Goal: Task Accomplishment & Management: Use online tool/utility

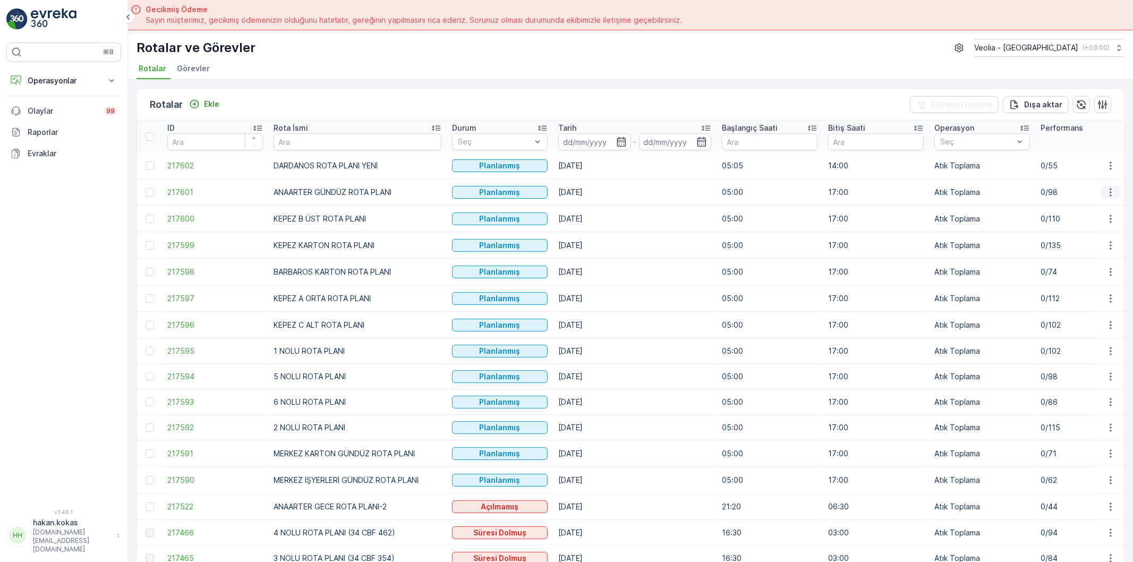
click at [1109, 189] on icon "button" at bounding box center [1110, 192] width 2 height 8
click at [1081, 254] on span "Atanan Kişiyi Değiştir" at bounding box center [1087, 259] width 74 height 11
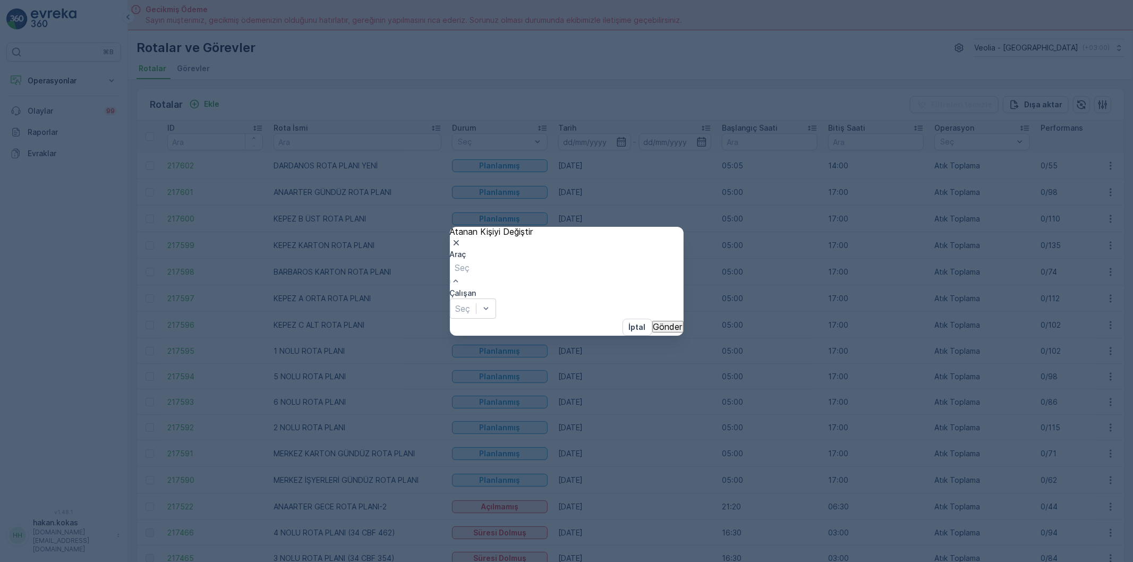
click at [470, 273] on div at bounding box center [462, 268] width 15 height 12
type input "886"
click at [533, 561] on div "34 NJA 886" at bounding box center [566, 567] width 1133 height 10
click at [470, 293] on div at bounding box center [462, 299] width 15 height 12
type input "M"
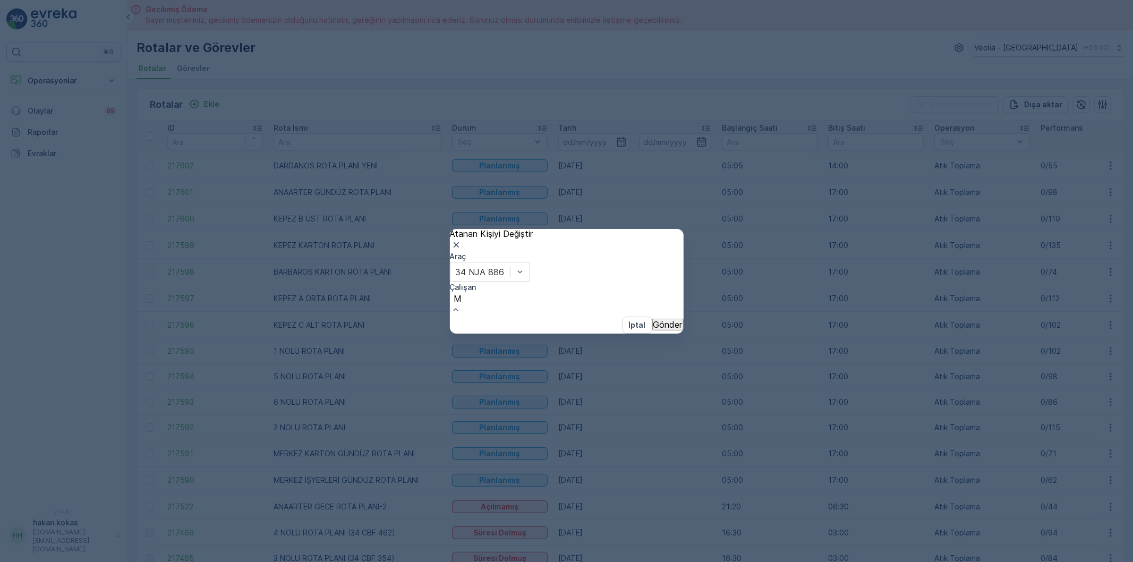
click at [653, 327] on p "Gönder" at bounding box center [667, 323] width 29 height 10
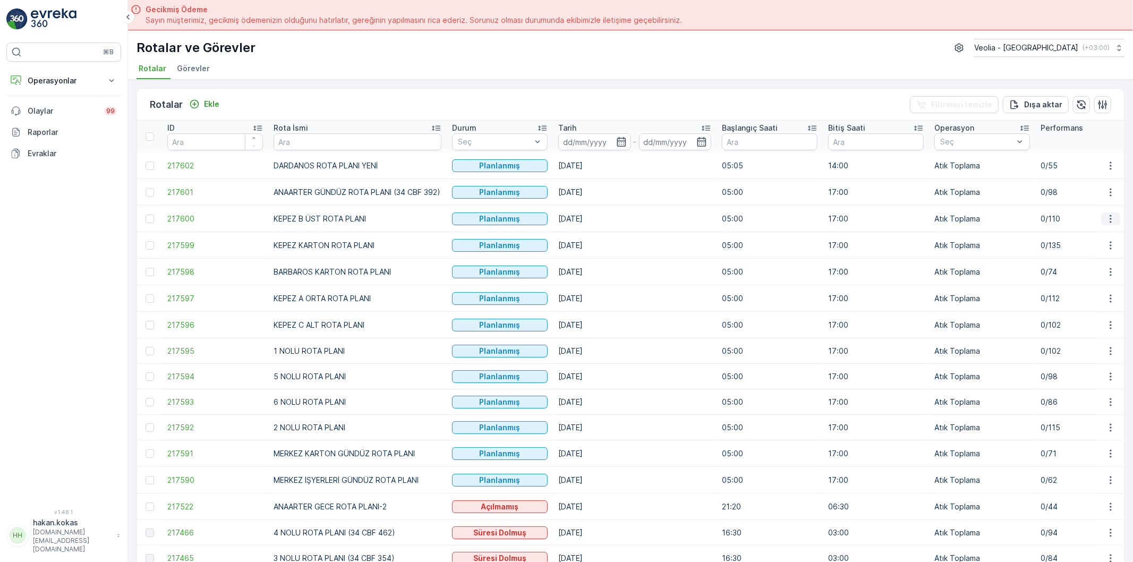
click at [1109, 216] on icon "button" at bounding box center [1110, 219] width 2 height 8
click at [1078, 281] on span "Atanan Kişiyi Değiştir" at bounding box center [1087, 286] width 74 height 11
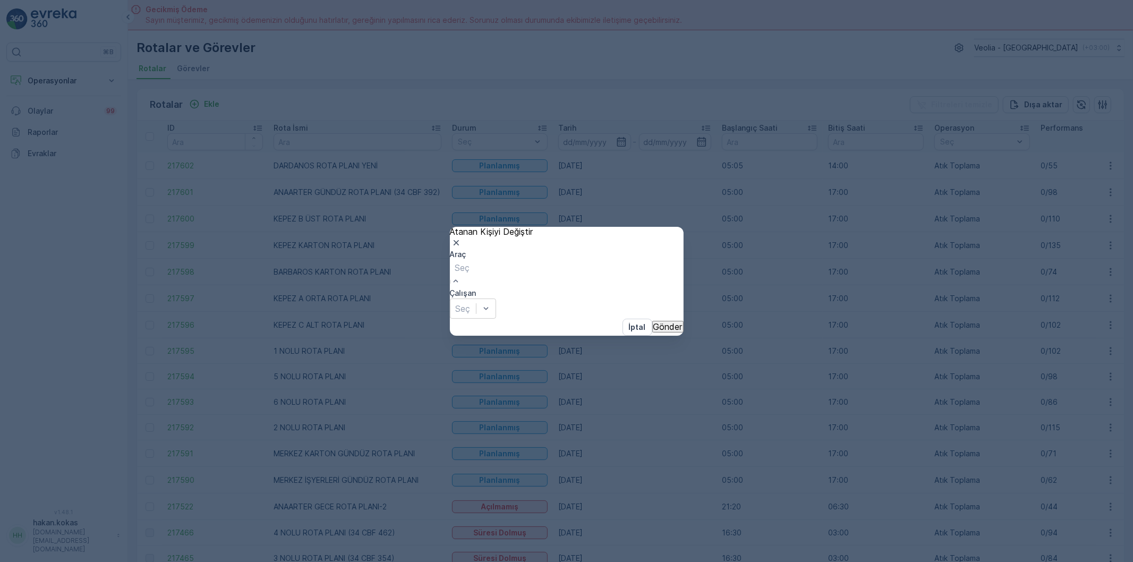
click at [470, 273] on div at bounding box center [462, 268] width 15 height 12
type input "439"
click at [49, 561] on span "34 CBF 439" at bounding box center [24, 566] width 49 height 11
click at [470, 303] on div at bounding box center [463, 309] width 15 height 12
type input "H"
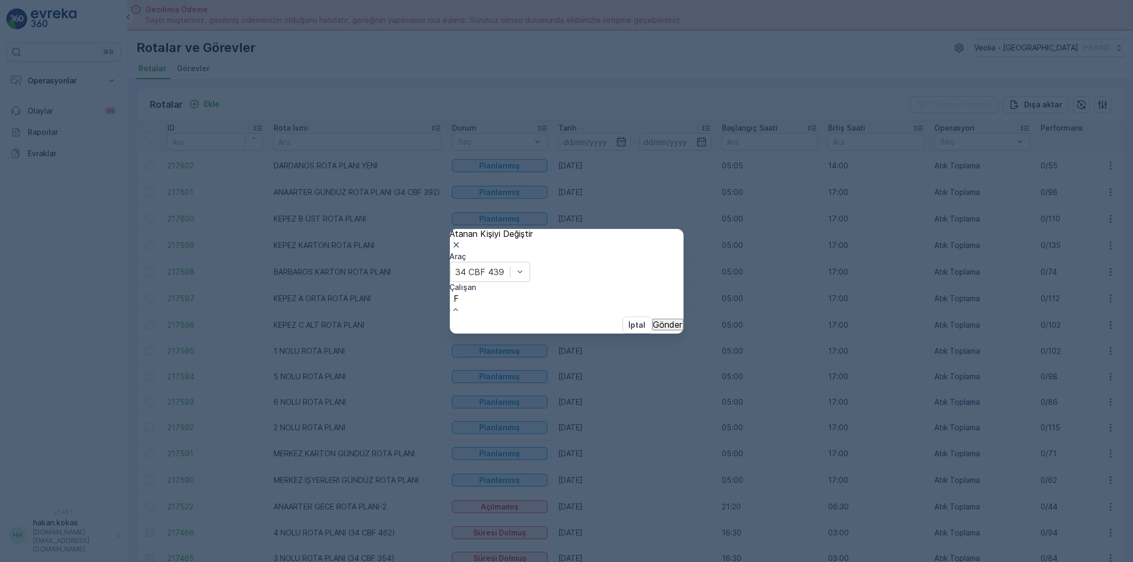
type input "FE"
click at [623, 561] on div "FERHAT AY" at bounding box center [566, 567] width 1133 height 10
click at [653, 325] on p "Gönder" at bounding box center [667, 327] width 29 height 10
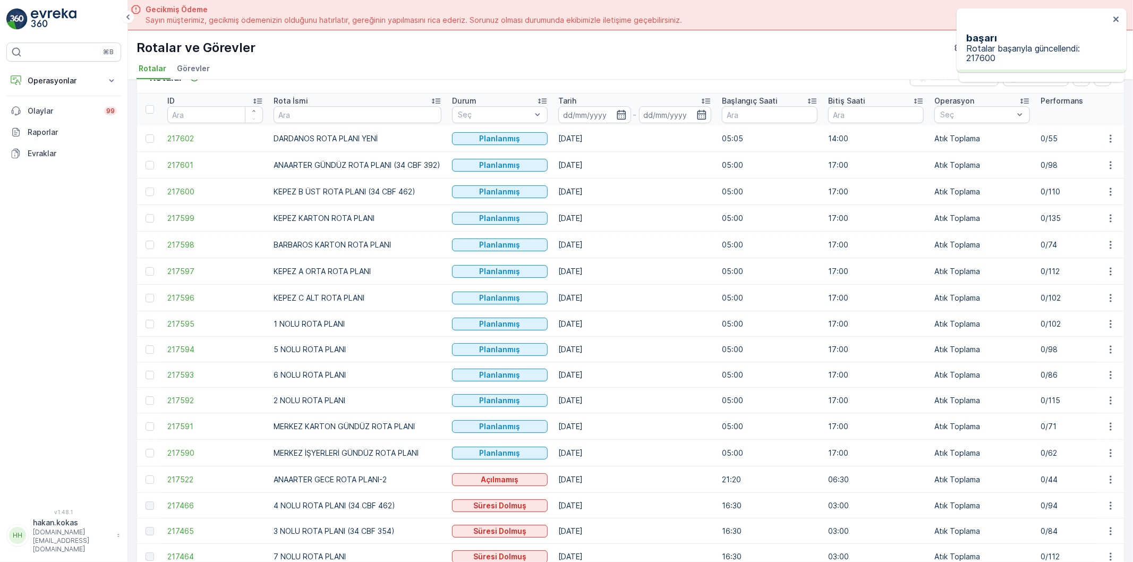
scroll to position [59, 0]
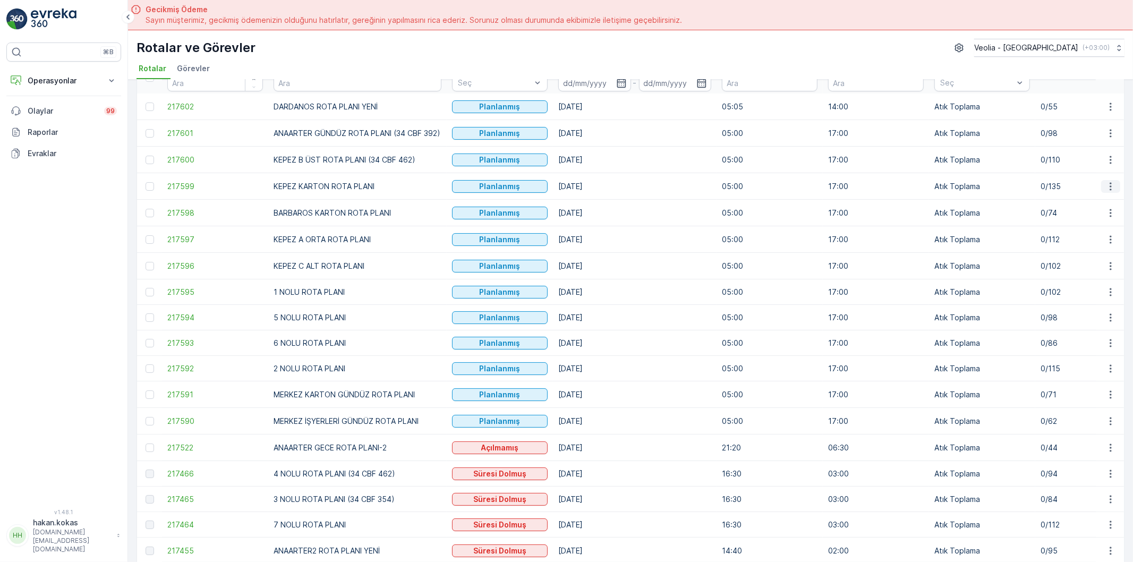
click at [1108, 185] on icon "button" at bounding box center [1110, 186] width 11 height 11
click at [1077, 249] on span "Atanan Kişiyi Değiştir" at bounding box center [1087, 254] width 74 height 11
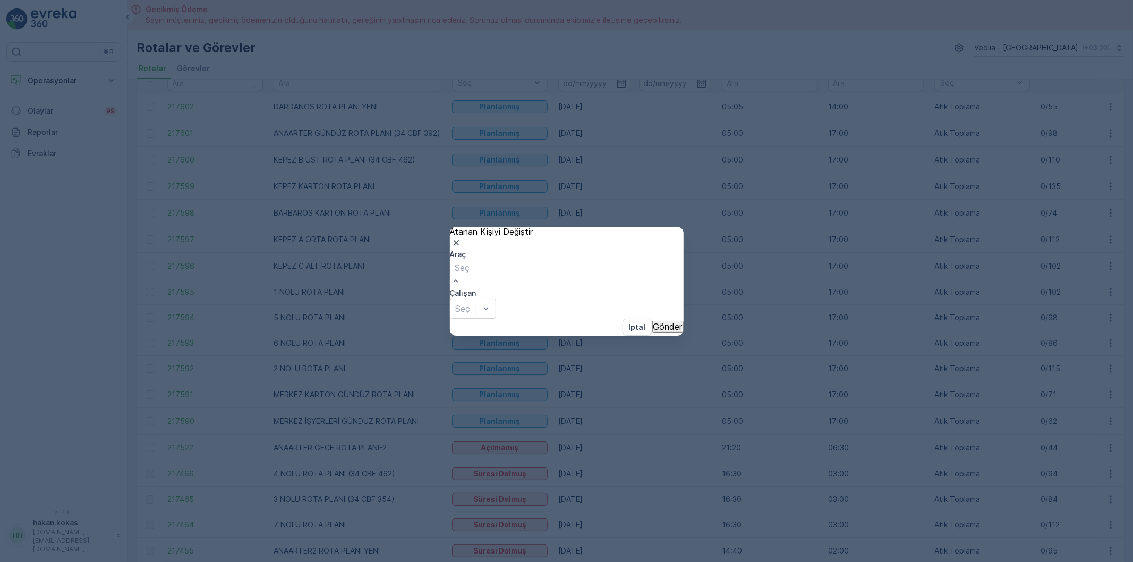
scroll to position [183, 0]
click at [80, 561] on span "AHSEN METİN İNAL" at bounding box center [40, 566] width 80 height 11
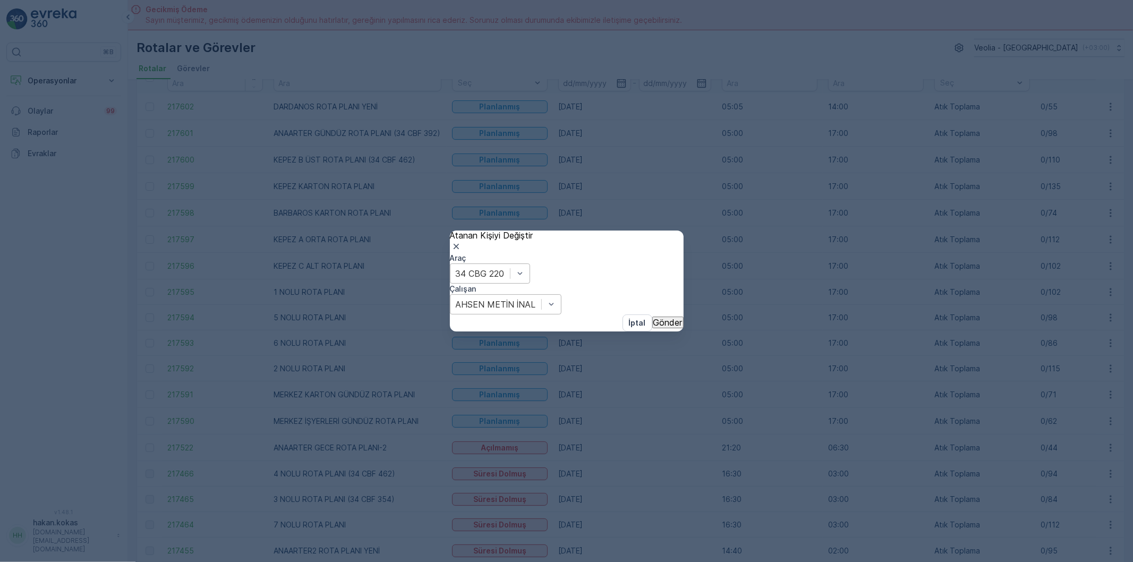
click at [653, 324] on p "Gönder" at bounding box center [667, 323] width 29 height 10
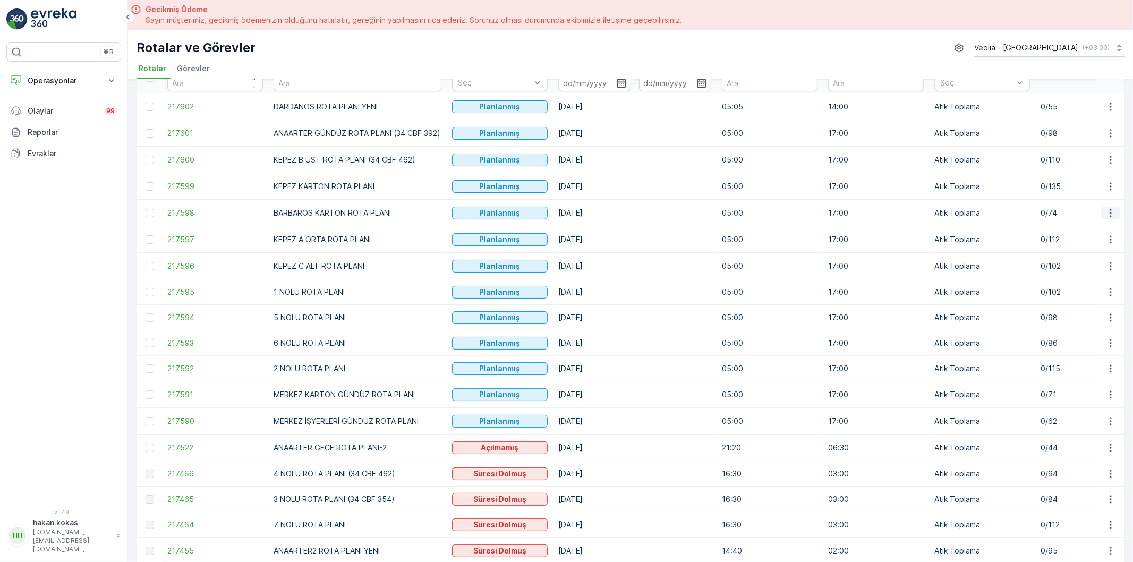
click at [1109, 210] on icon "button" at bounding box center [1110, 213] width 2 height 8
click at [1086, 276] on span "Atanan Kişiyi Değiştir" at bounding box center [1087, 281] width 74 height 11
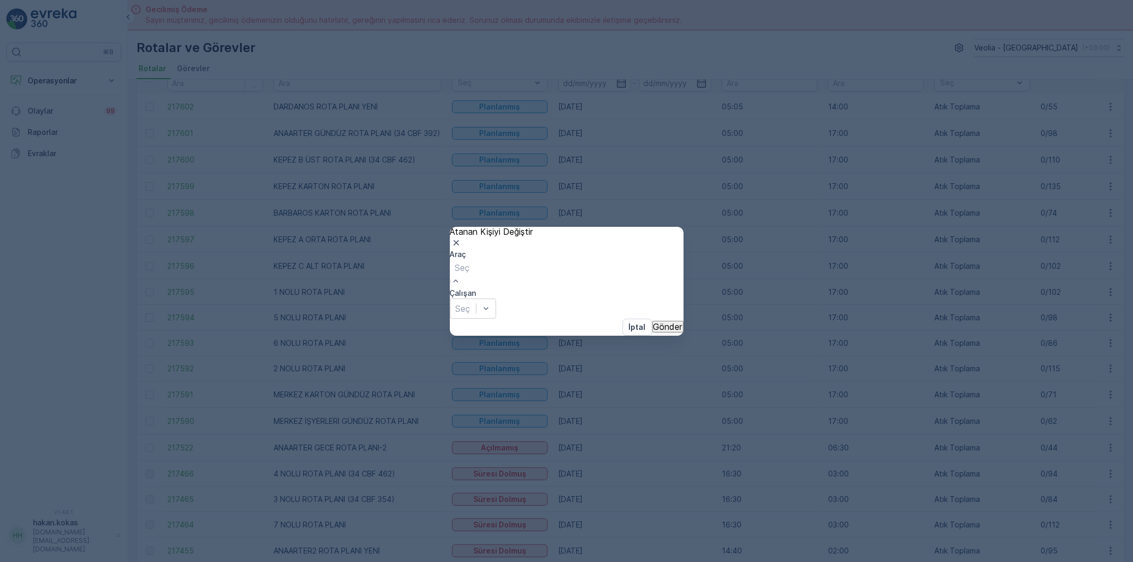
click at [470, 273] on div at bounding box center [462, 268] width 15 height 12
type input "462"
click at [48, 561] on span "34 CBF 462" at bounding box center [24, 566] width 48 height 11
click at [470, 303] on div at bounding box center [463, 309] width 15 height 12
type input "EMRE"
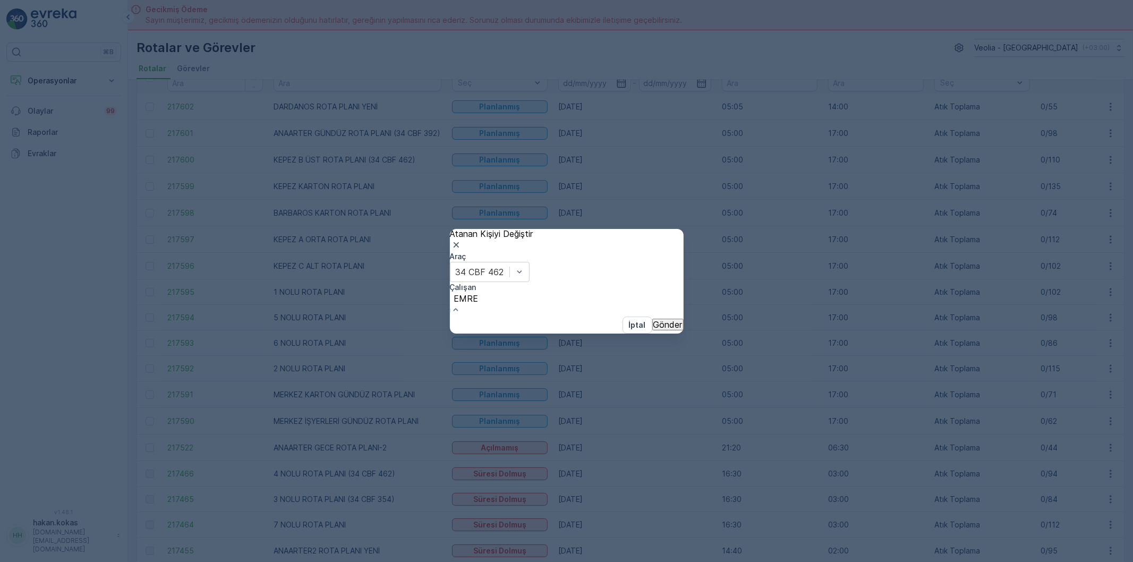
click at [71, 561] on span "[PERSON_NAME]" at bounding box center [35, 566] width 71 height 11
click at [653, 325] on p "Gönder" at bounding box center [667, 323] width 29 height 10
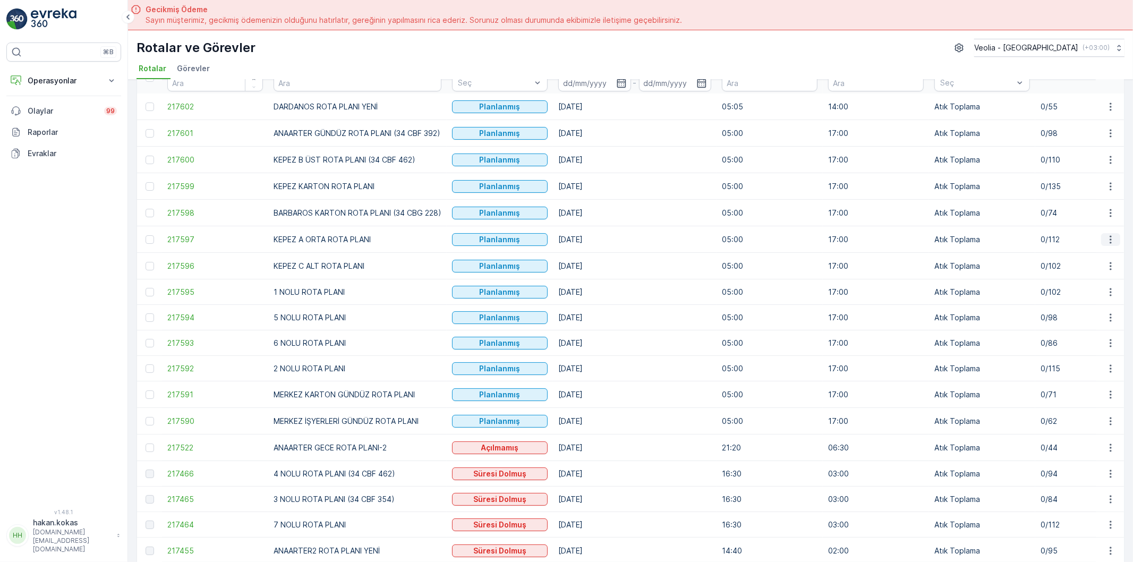
click at [1110, 236] on icon "button" at bounding box center [1110, 239] width 11 height 11
click at [1071, 303] on span "Atanan Kişiyi Değiştir" at bounding box center [1087, 308] width 74 height 11
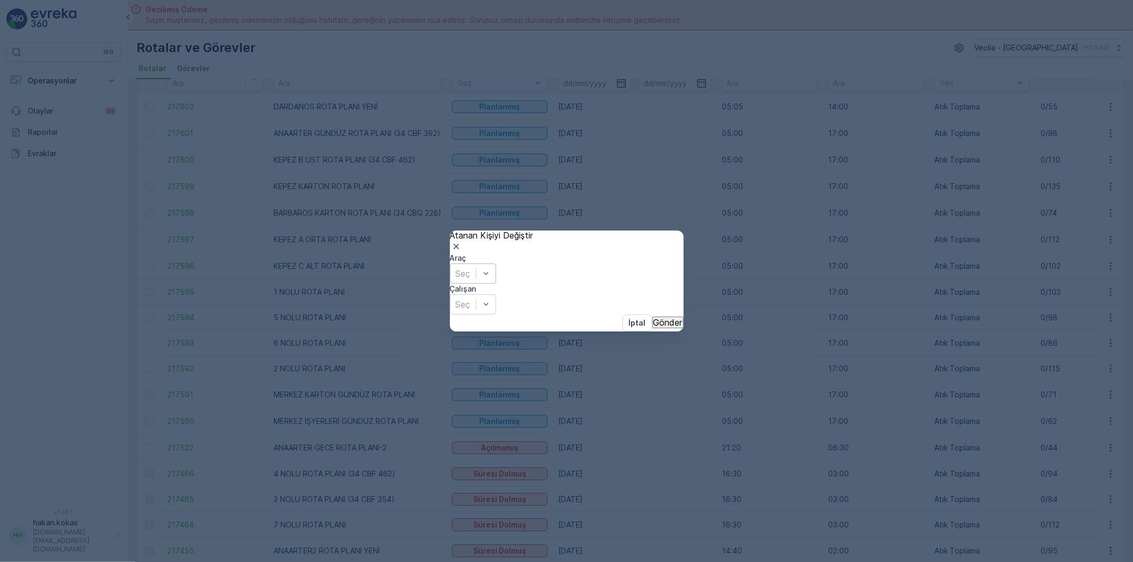
click at [470, 279] on div at bounding box center [463, 274] width 15 height 12
type input "554"
click at [49, 561] on span "34 CBF 554" at bounding box center [24, 566] width 49 height 11
click at [470, 303] on div at bounding box center [463, 309] width 15 height 12
type input "HASA"
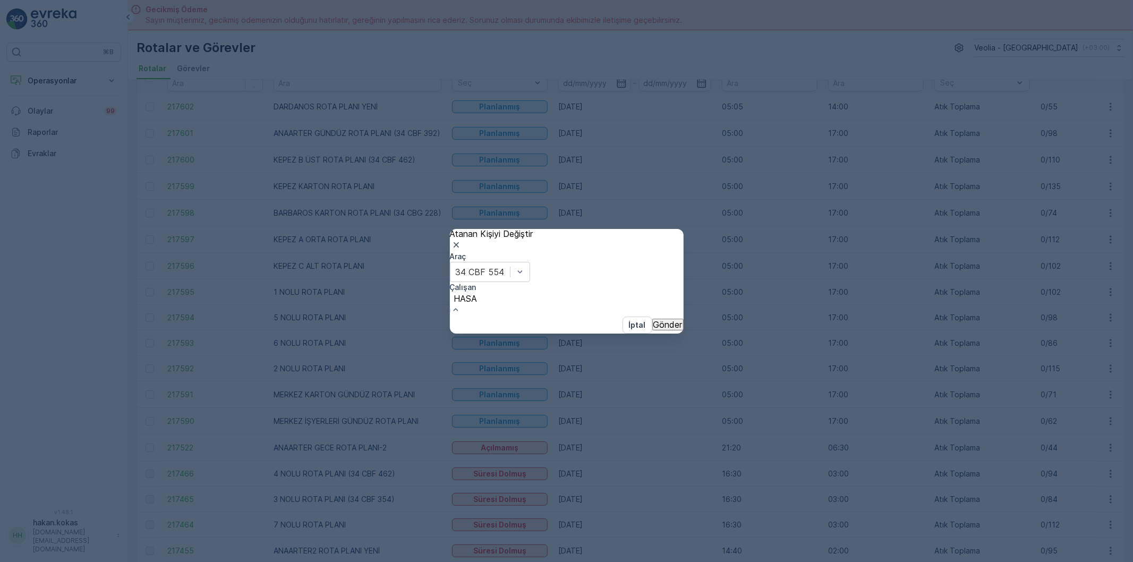
click at [653, 321] on button "Gönder" at bounding box center [667, 327] width 31 height 12
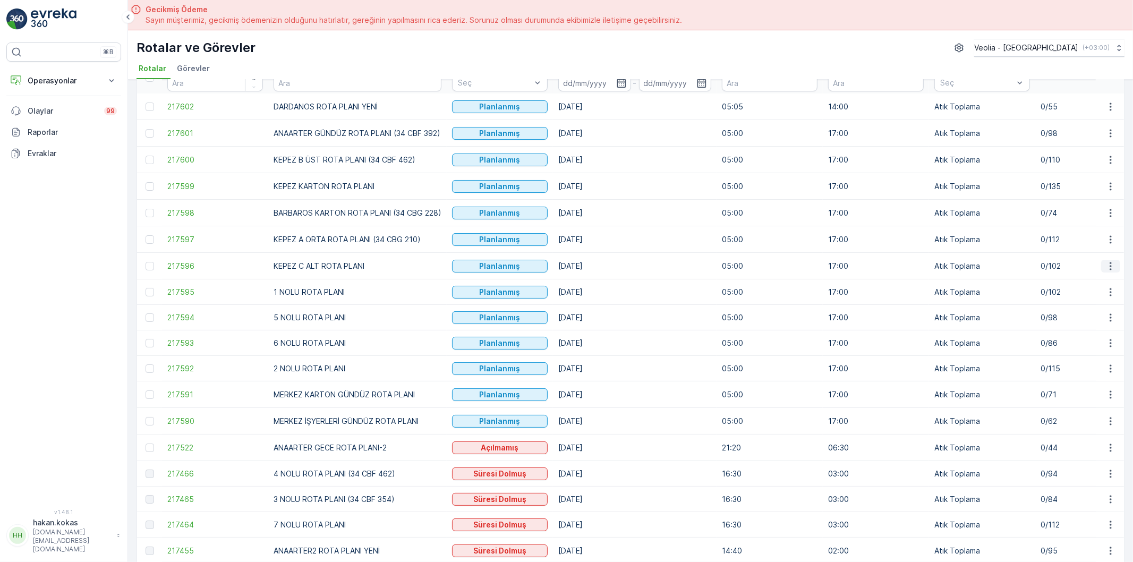
click at [1111, 268] on icon "button" at bounding box center [1110, 266] width 11 height 11
click at [1079, 330] on span "Atanan Kişiyi Değiştir" at bounding box center [1087, 335] width 74 height 11
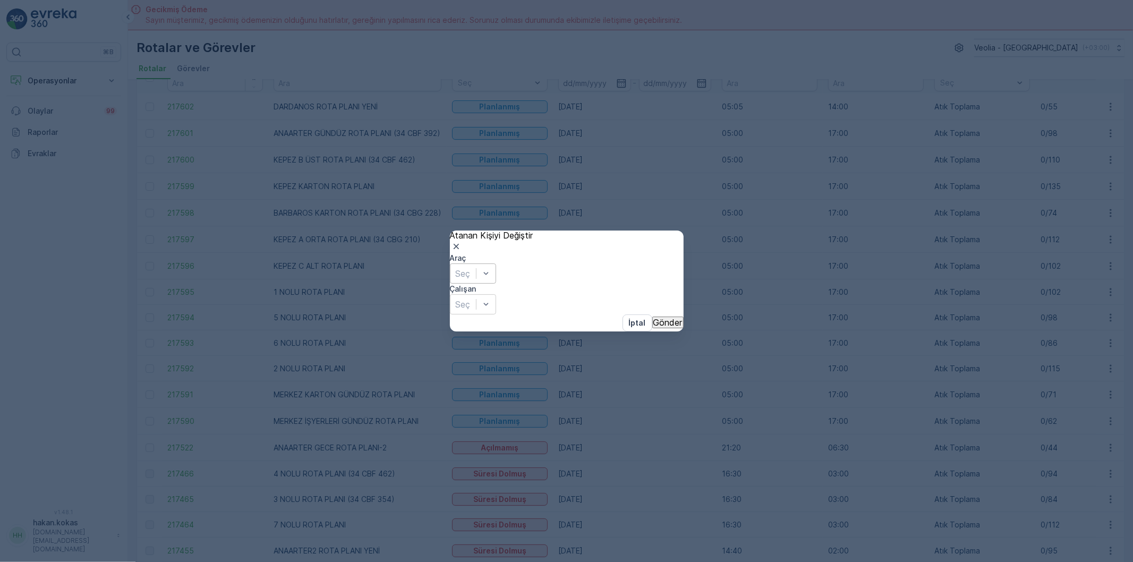
click at [470, 279] on div at bounding box center [463, 274] width 15 height 12
click at [470, 303] on div at bounding box center [463, 309] width 15 height 12
type input "HASA"
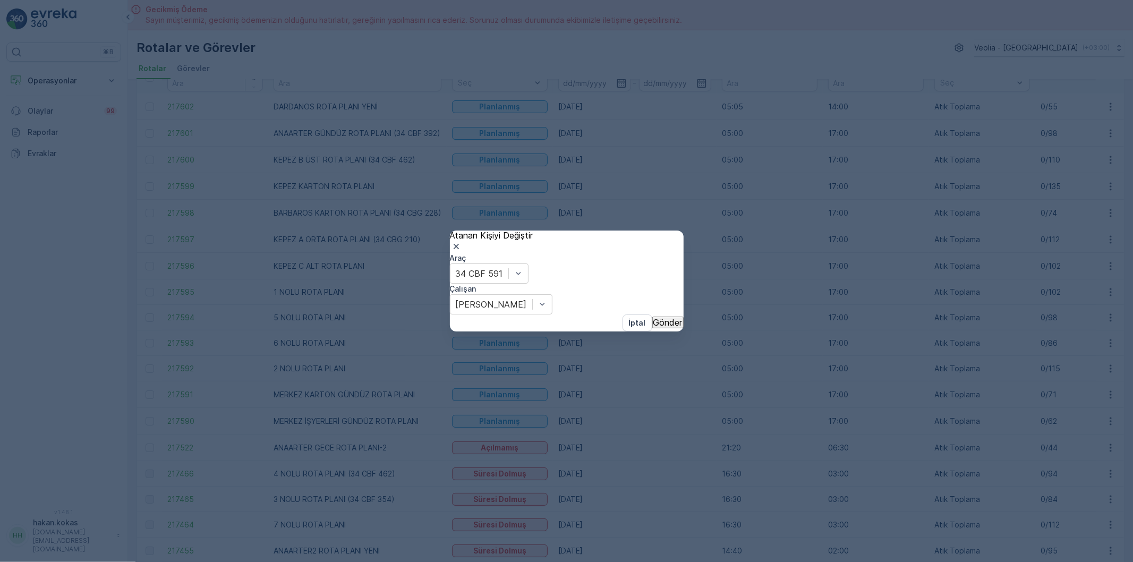
click at [652, 328] on button "Gönder" at bounding box center [667, 322] width 31 height 12
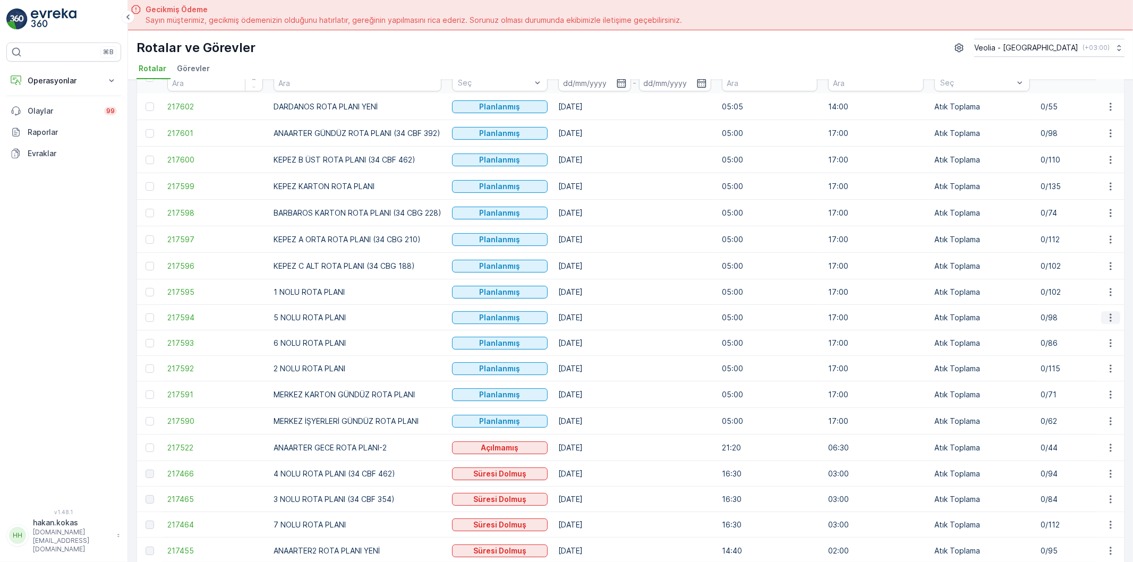
click at [1107, 318] on icon "button" at bounding box center [1110, 317] width 11 height 11
click at [1086, 381] on span "Atanan Kişiyi Değiştir" at bounding box center [1087, 386] width 74 height 11
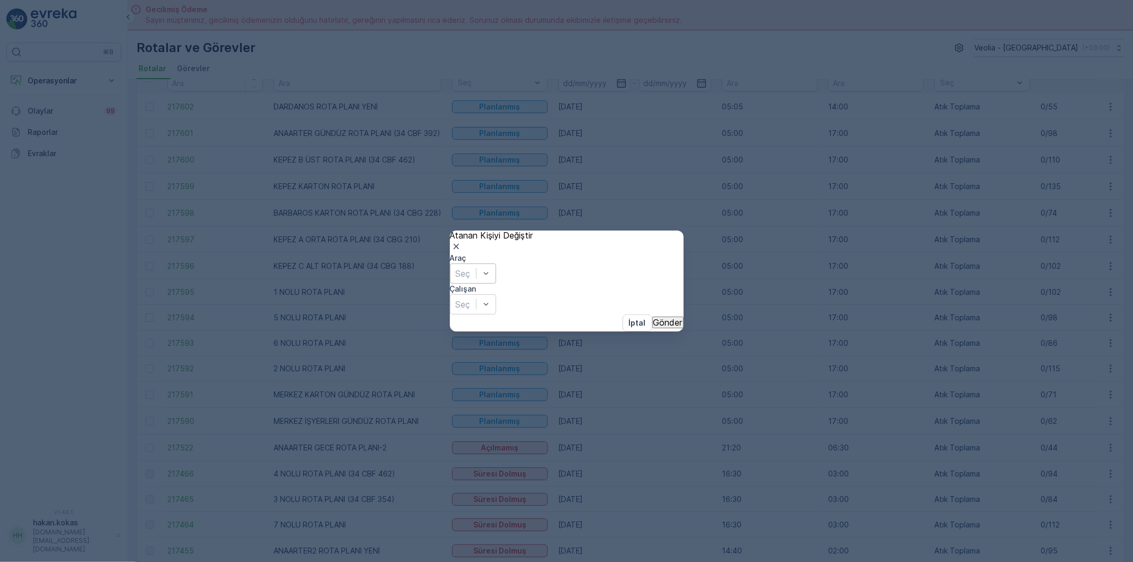
click at [466, 284] on div "Seç" at bounding box center [473, 273] width 46 height 20
type input "374"
drag, startPoint x: 509, startPoint y: 313, endPoint x: 558, endPoint y: 308, distance: 49.1
click at [49, 561] on span "34 NGP 374" at bounding box center [24, 566] width 49 height 11
click at [470, 303] on div at bounding box center [463, 309] width 15 height 12
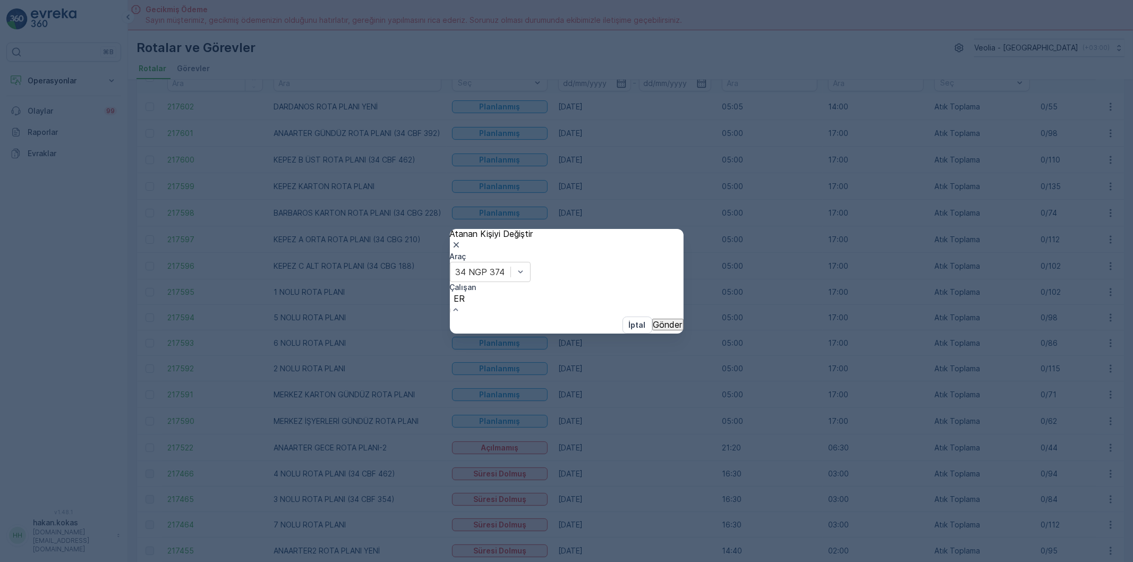
type input "ERK"
click at [71, 561] on span "[PERSON_NAME]" at bounding box center [35, 566] width 71 height 11
click at [652, 328] on button "Gönder" at bounding box center [667, 322] width 31 height 12
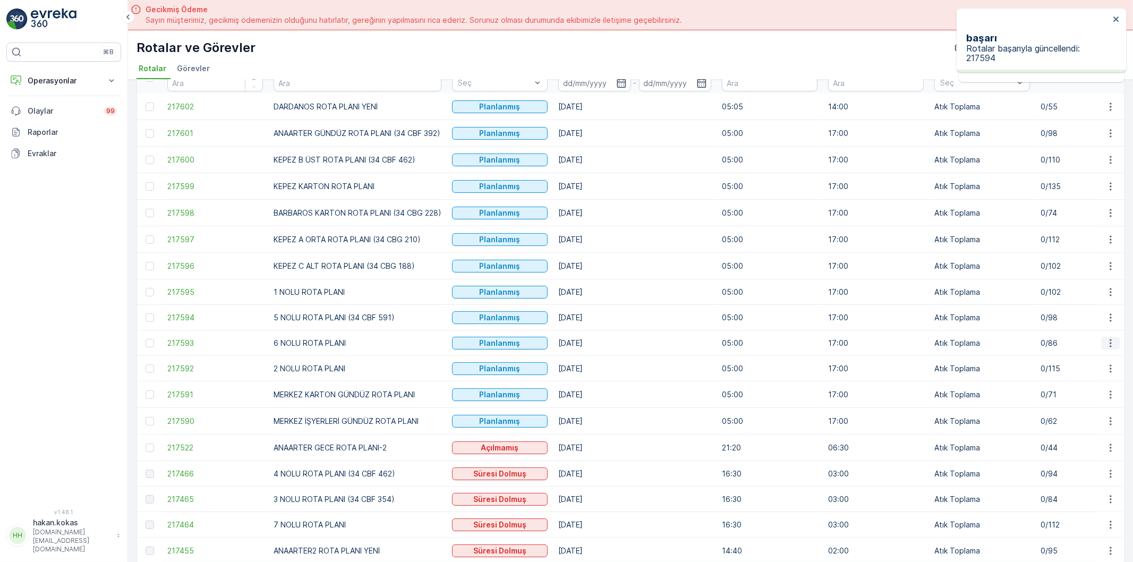
click at [1109, 341] on icon "button" at bounding box center [1110, 343] width 2 height 8
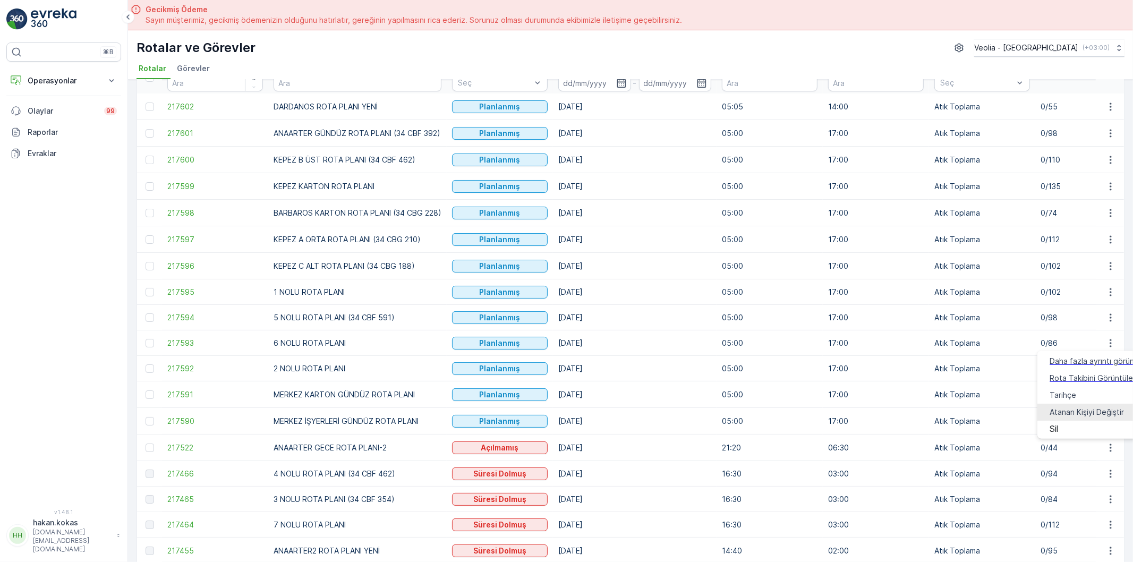
click at [1076, 407] on span "Atanan Kişiyi Değiştir" at bounding box center [1087, 412] width 74 height 11
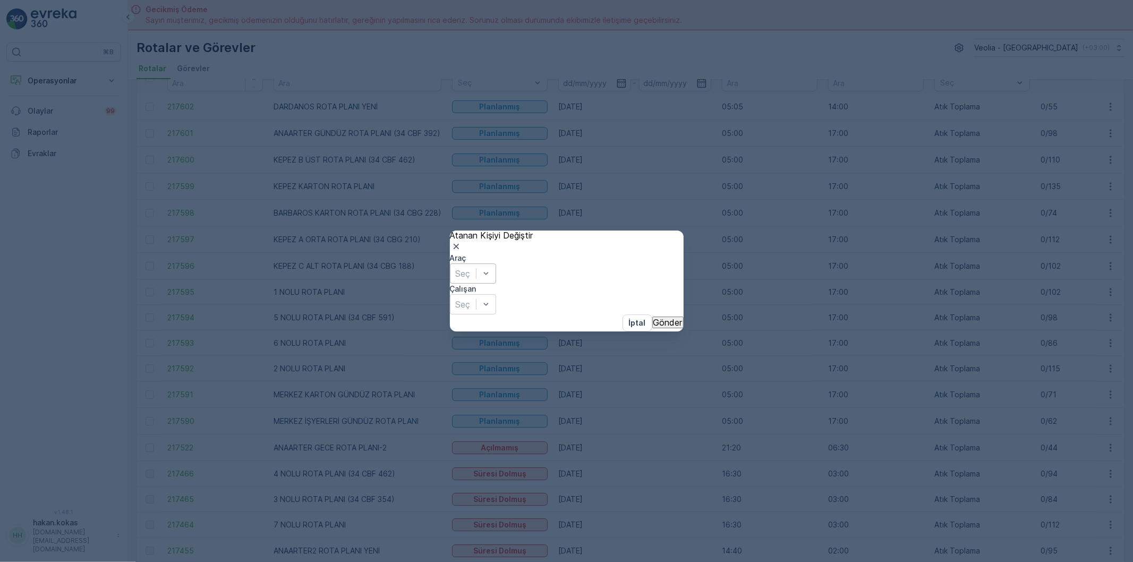
click at [470, 279] on div at bounding box center [463, 274] width 15 height 12
type input "403"
click at [518, 561] on div "34 NGP 403" at bounding box center [566, 567] width 1133 height 10
click at [470, 303] on div at bounding box center [463, 309] width 15 height 12
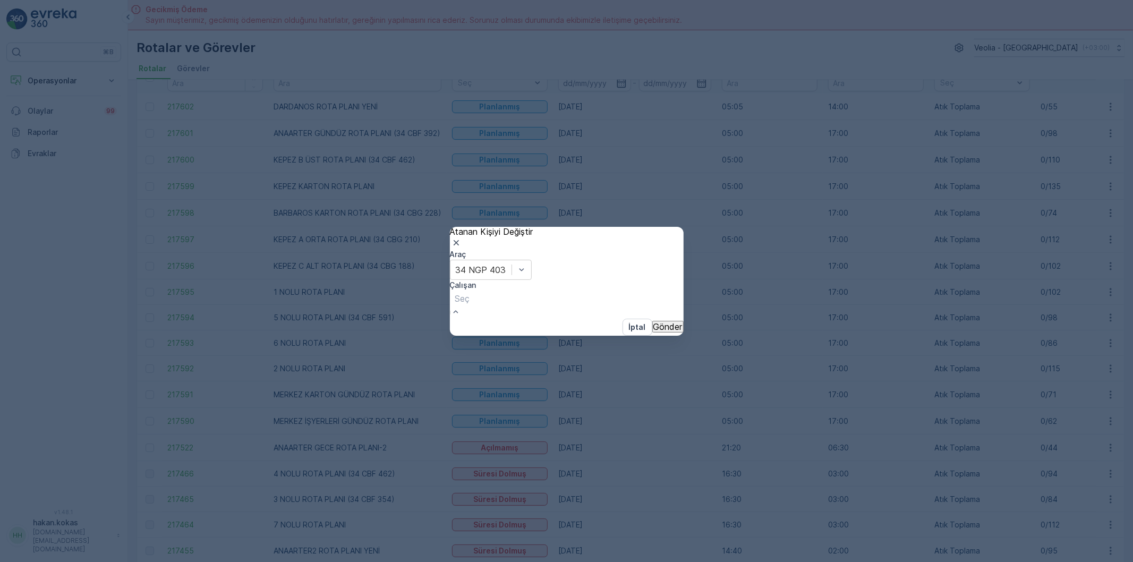
click at [653, 330] on p "Gönder" at bounding box center [667, 327] width 29 height 10
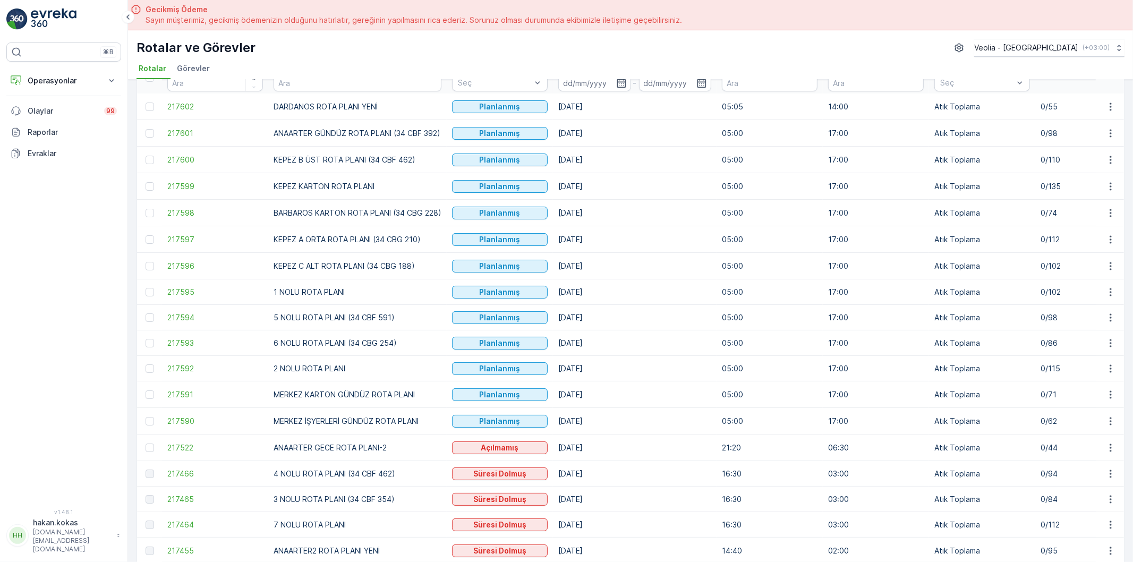
scroll to position [118, 0]
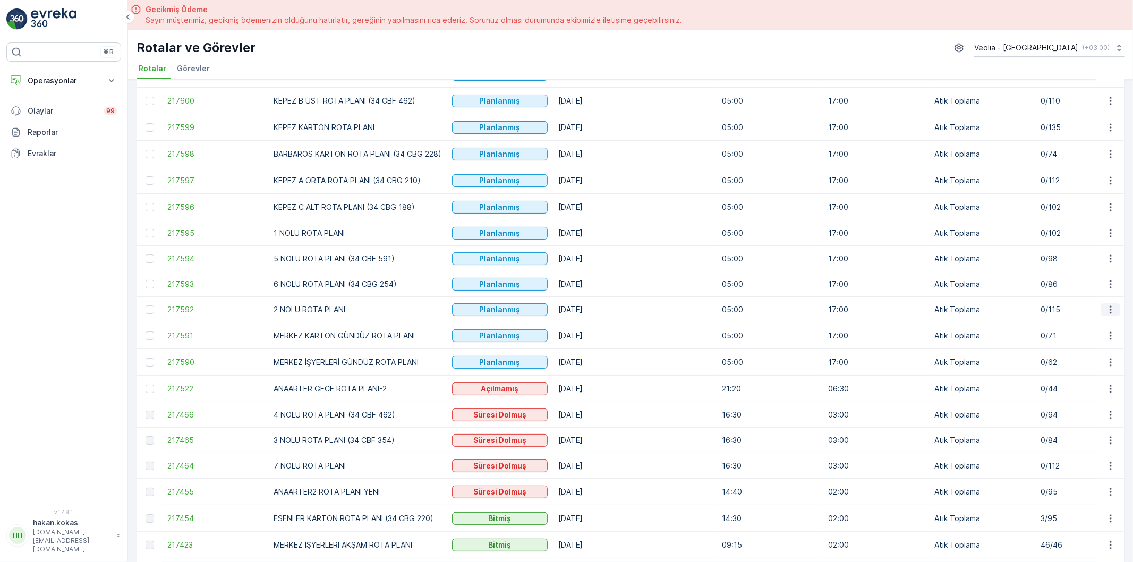
click at [1106, 310] on icon "button" at bounding box center [1110, 309] width 11 height 11
click at [1070, 373] on span "Atanan Kişiyi Değiştir" at bounding box center [1087, 378] width 74 height 11
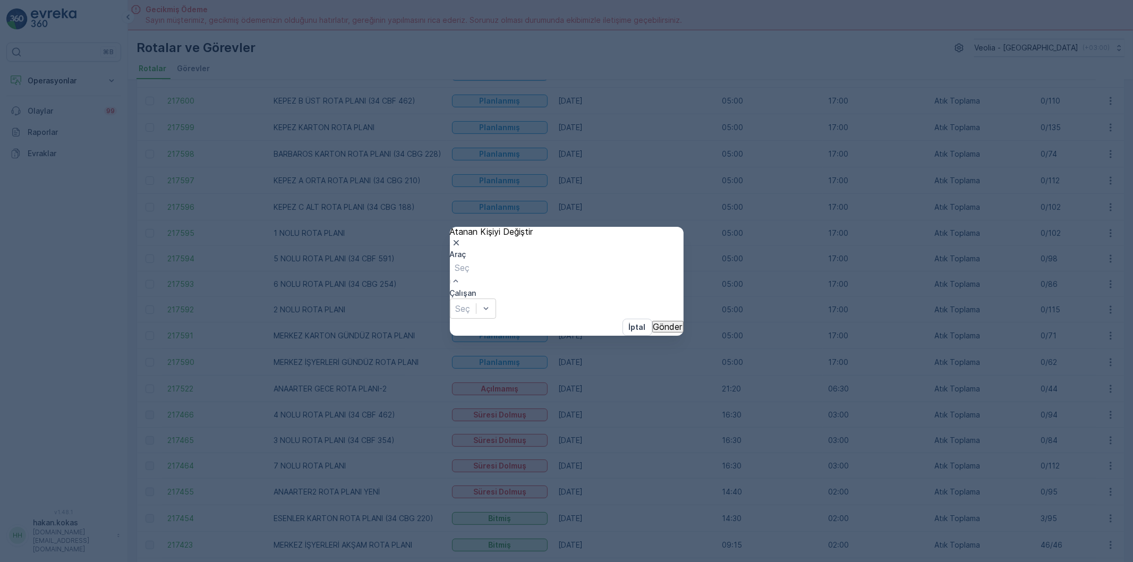
click at [470, 273] on div at bounding box center [462, 268] width 15 height 12
click at [470, 293] on div at bounding box center [462, 299] width 15 height 12
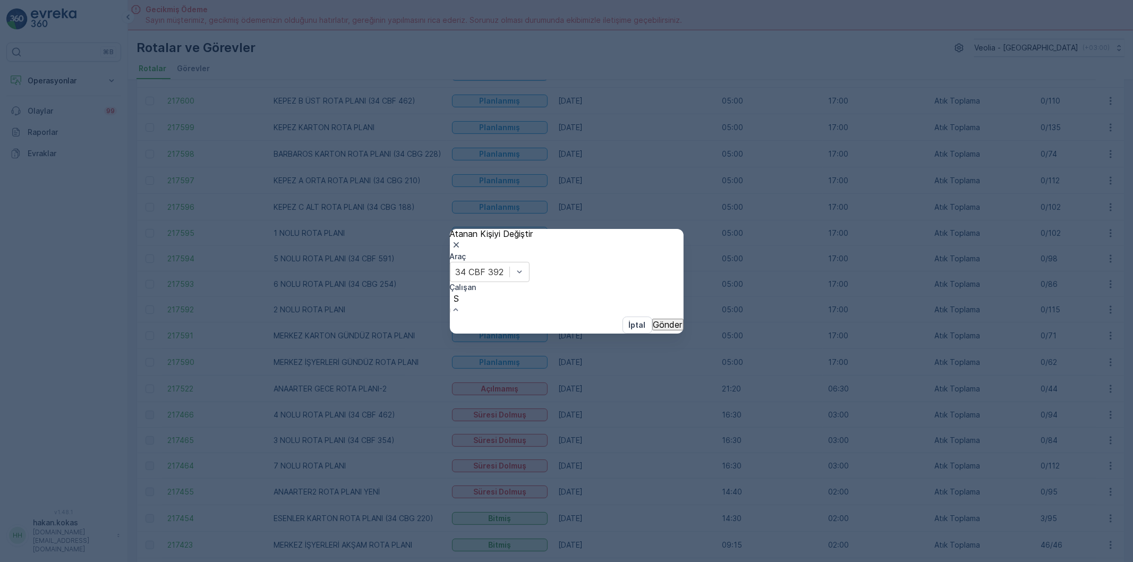
type input "SE"
click at [653, 327] on p "Gönder" at bounding box center [667, 323] width 29 height 10
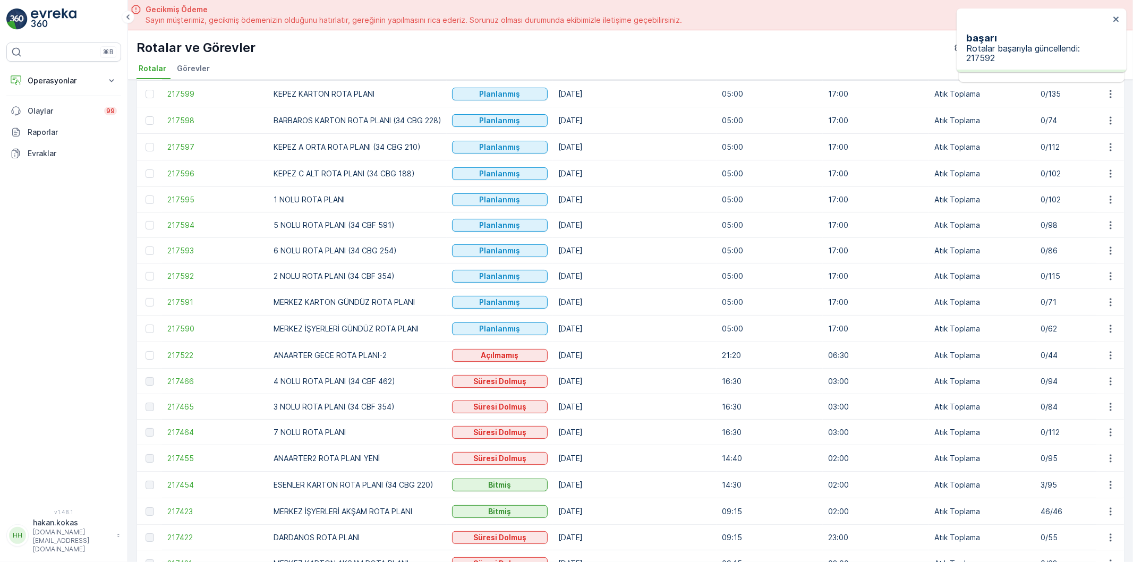
scroll to position [177, 0]
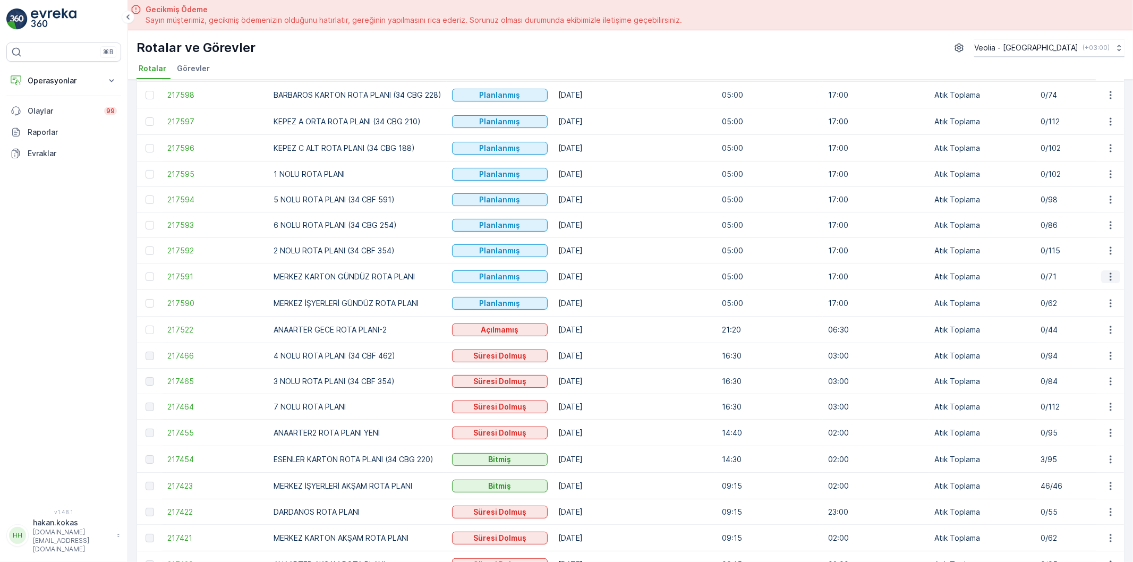
click at [1108, 277] on icon "button" at bounding box center [1110, 276] width 11 height 11
click at [1075, 341] on span "Atanan Kişiyi Değiştir" at bounding box center [1087, 346] width 74 height 11
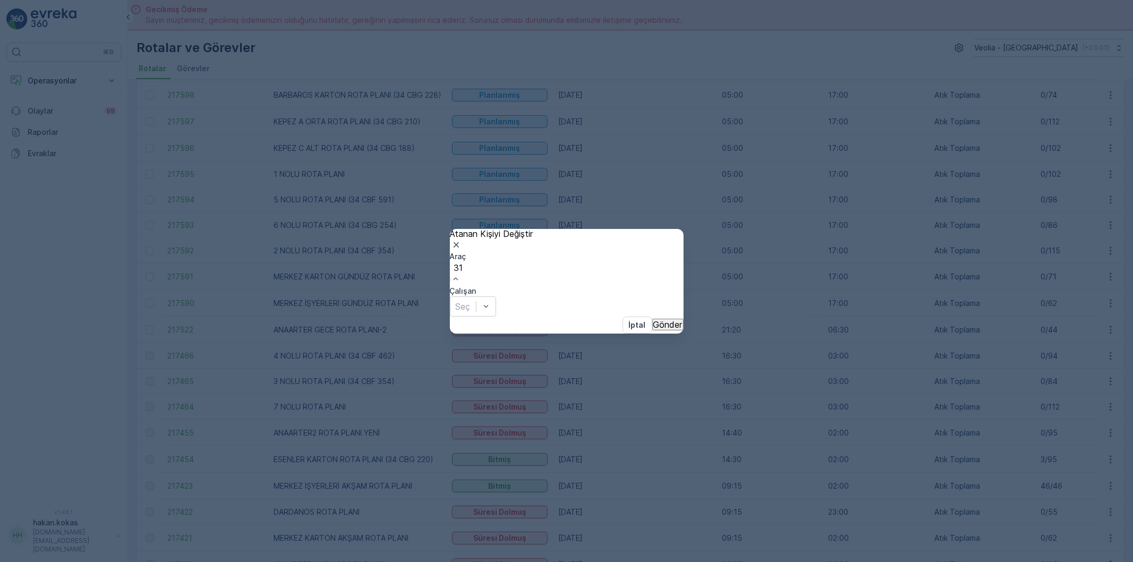
type input "316"
click at [530, 561] on div "34 NGP 316" at bounding box center [566, 567] width 1133 height 10
click at [470, 293] on div at bounding box center [462, 299] width 15 height 12
type input "AY"
click at [624, 561] on div "[PERSON_NAME]" at bounding box center [566, 567] width 1133 height 10
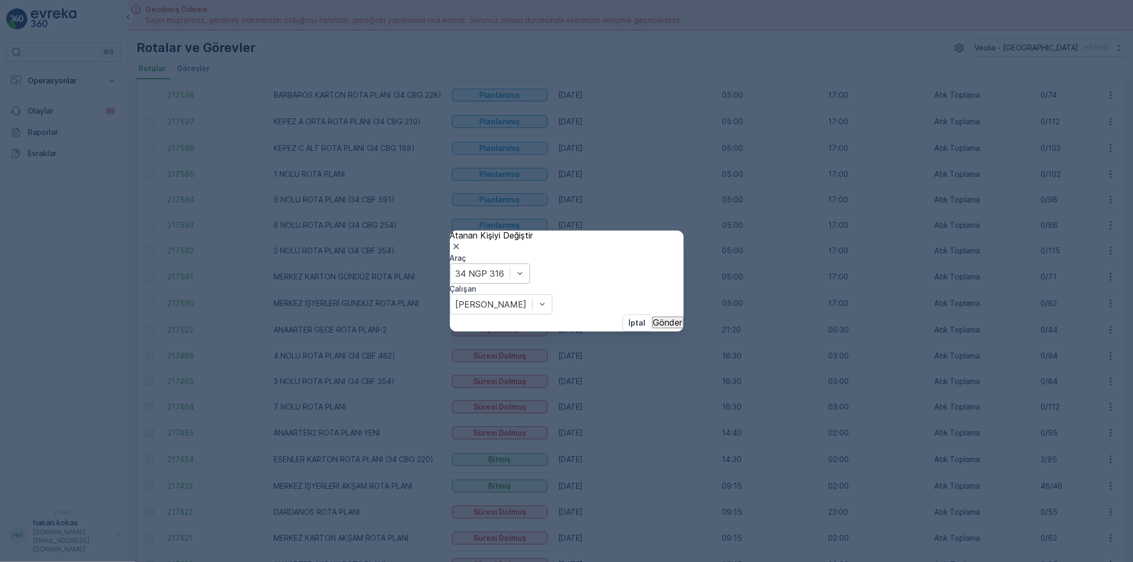
click at [653, 327] on p "Gönder" at bounding box center [667, 323] width 29 height 10
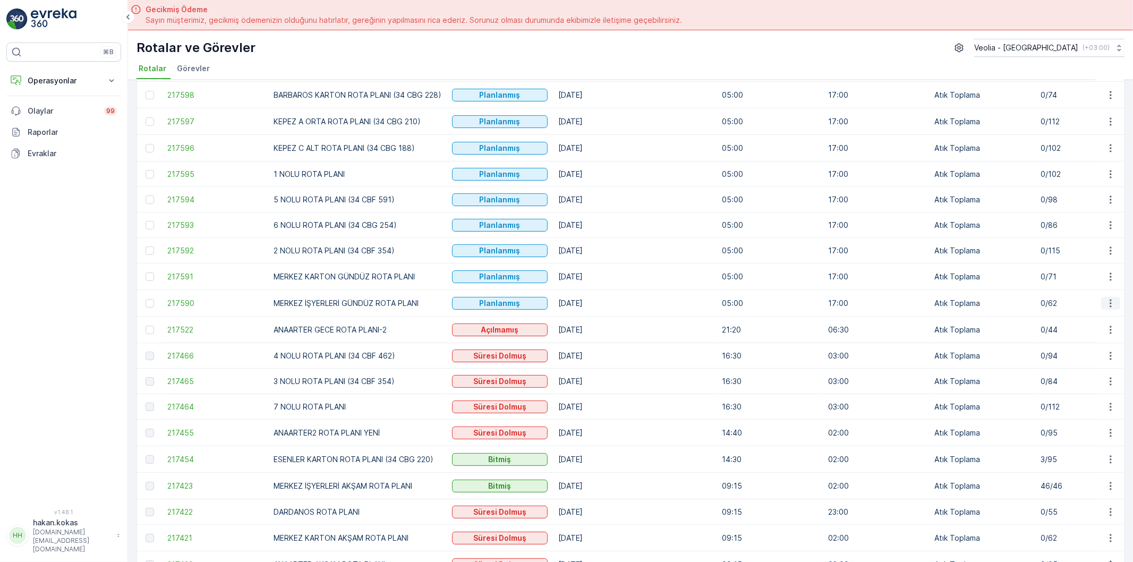
click at [1109, 301] on icon "button" at bounding box center [1110, 303] width 11 height 11
click at [1076, 367] on span "Atanan Kişiyi Değiştir" at bounding box center [1087, 372] width 74 height 11
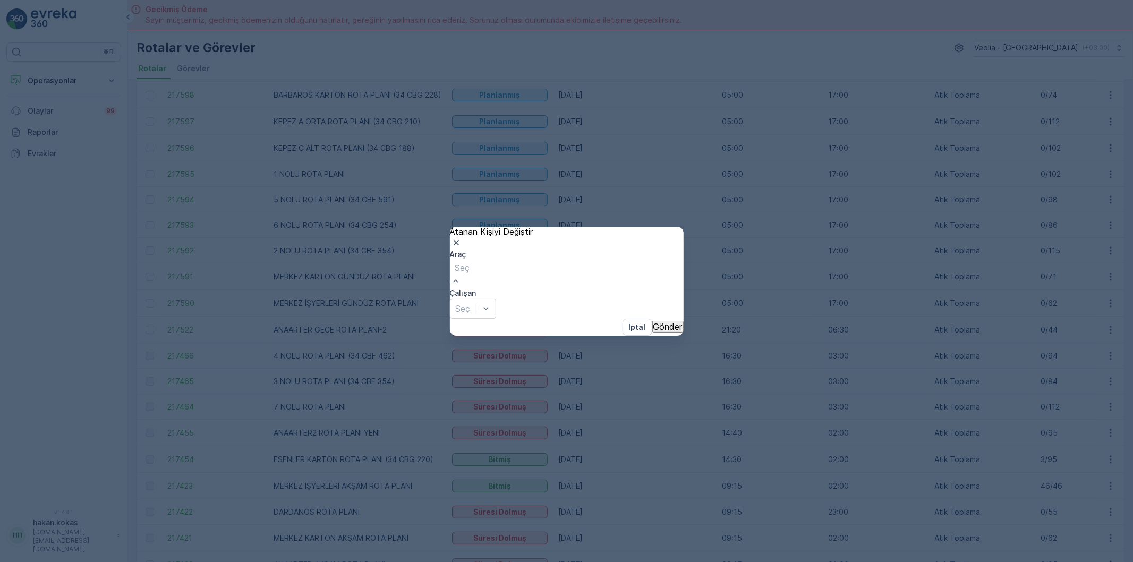
click at [470, 273] on div at bounding box center [462, 268] width 15 height 12
type input "24"
click at [49, 561] on span "34 NGP 242" at bounding box center [24, 566] width 49 height 11
click at [470, 303] on div at bounding box center [463, 309] width 15 height 12
type input "SE"
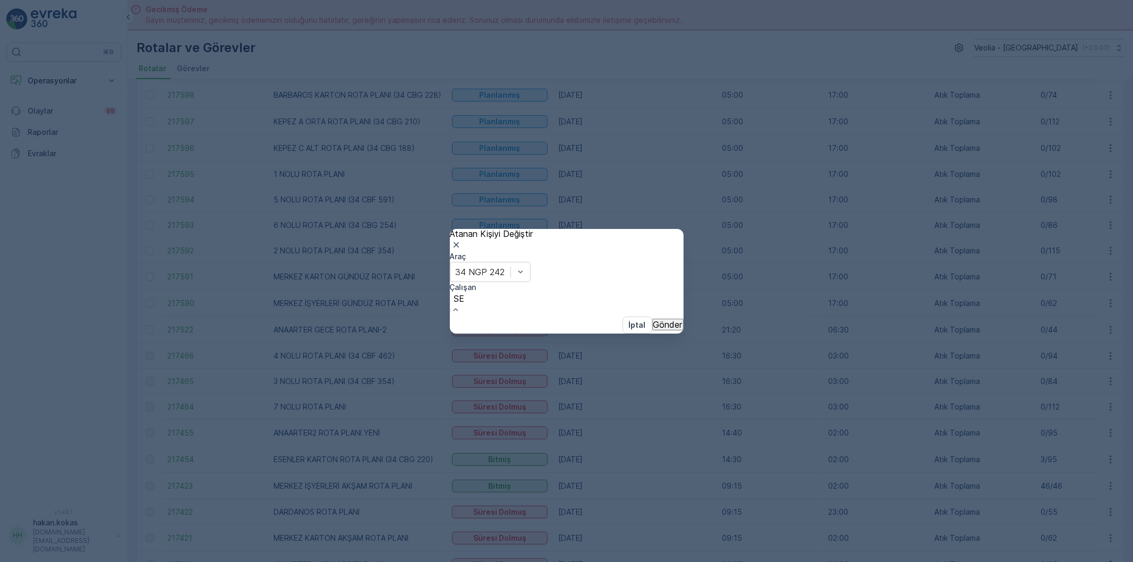
click at [655, 326] on p "Gönder" at bounding box center [667, 323] width 29 height 10
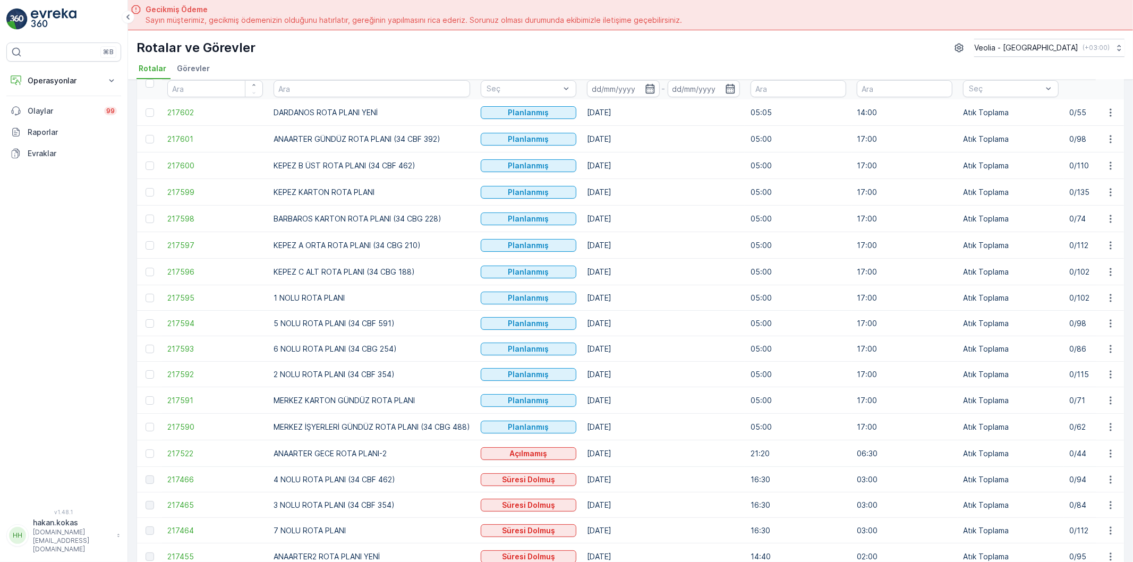
scroll to position [0, 0]
